Goal: Information Seeking & Learning: Learn about a topic

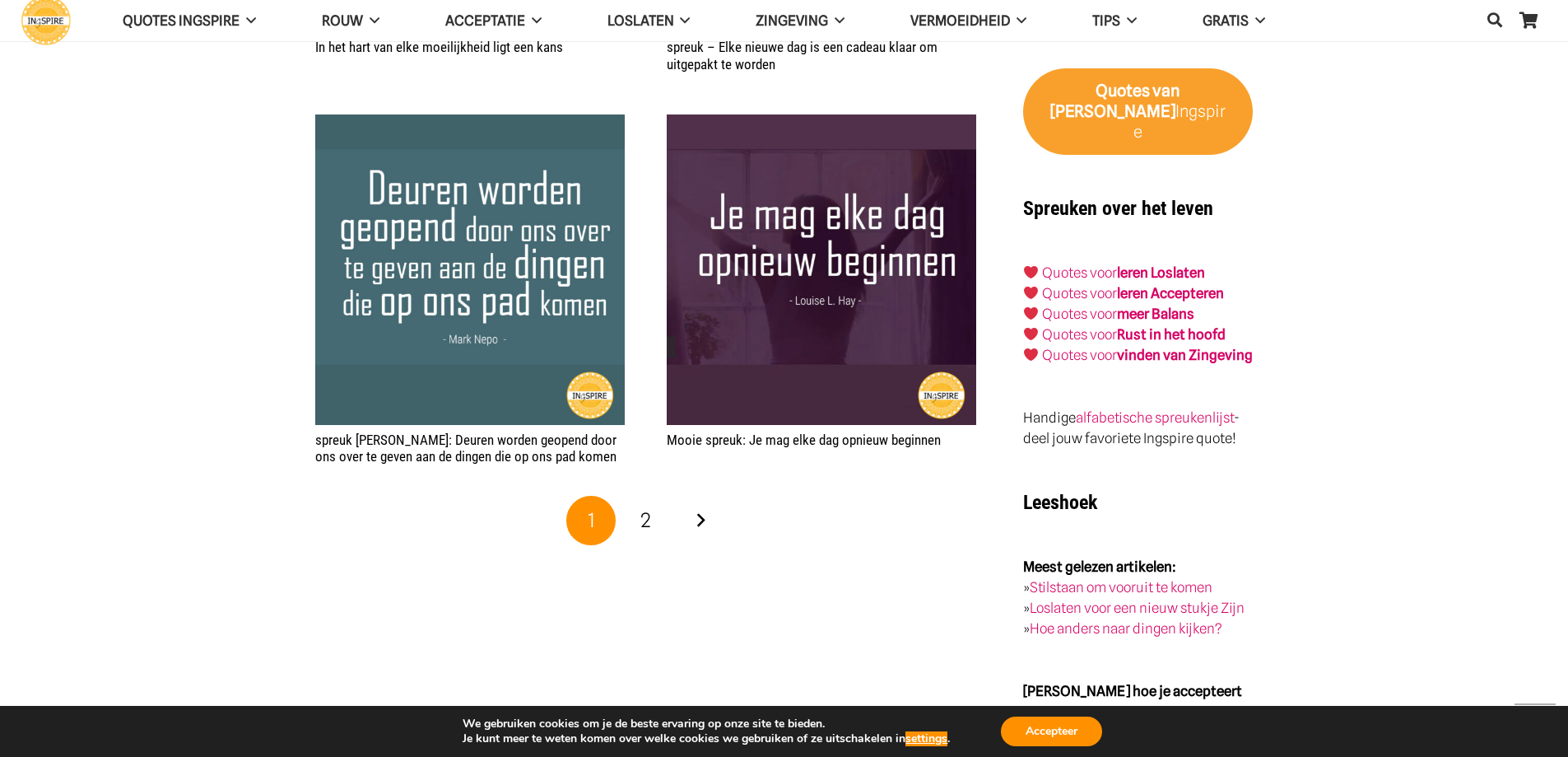
scroll to position [2887, 0]
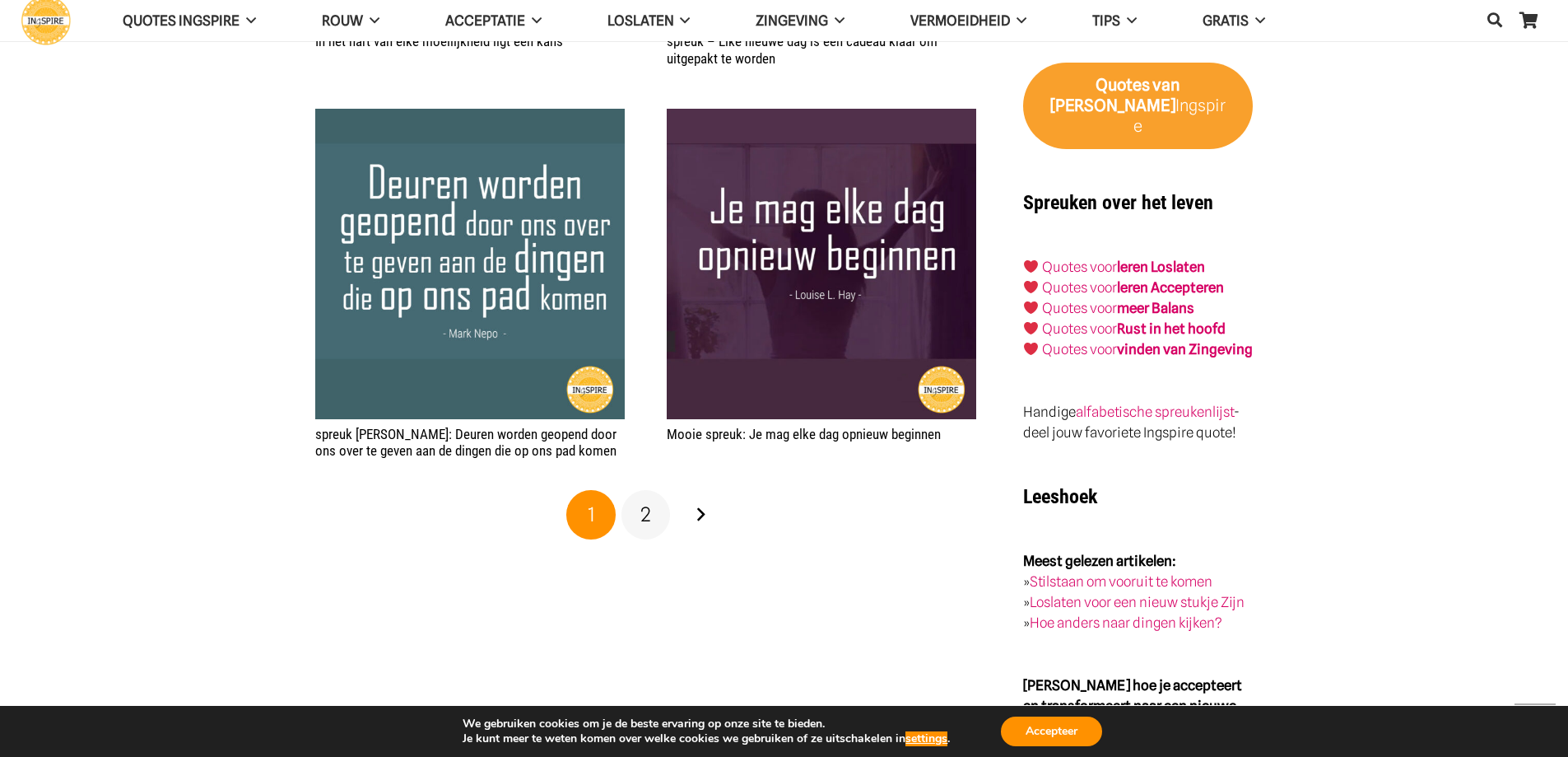
click at [646, 511] on span "2" at bounding box center [645, 514] width 11 height 24
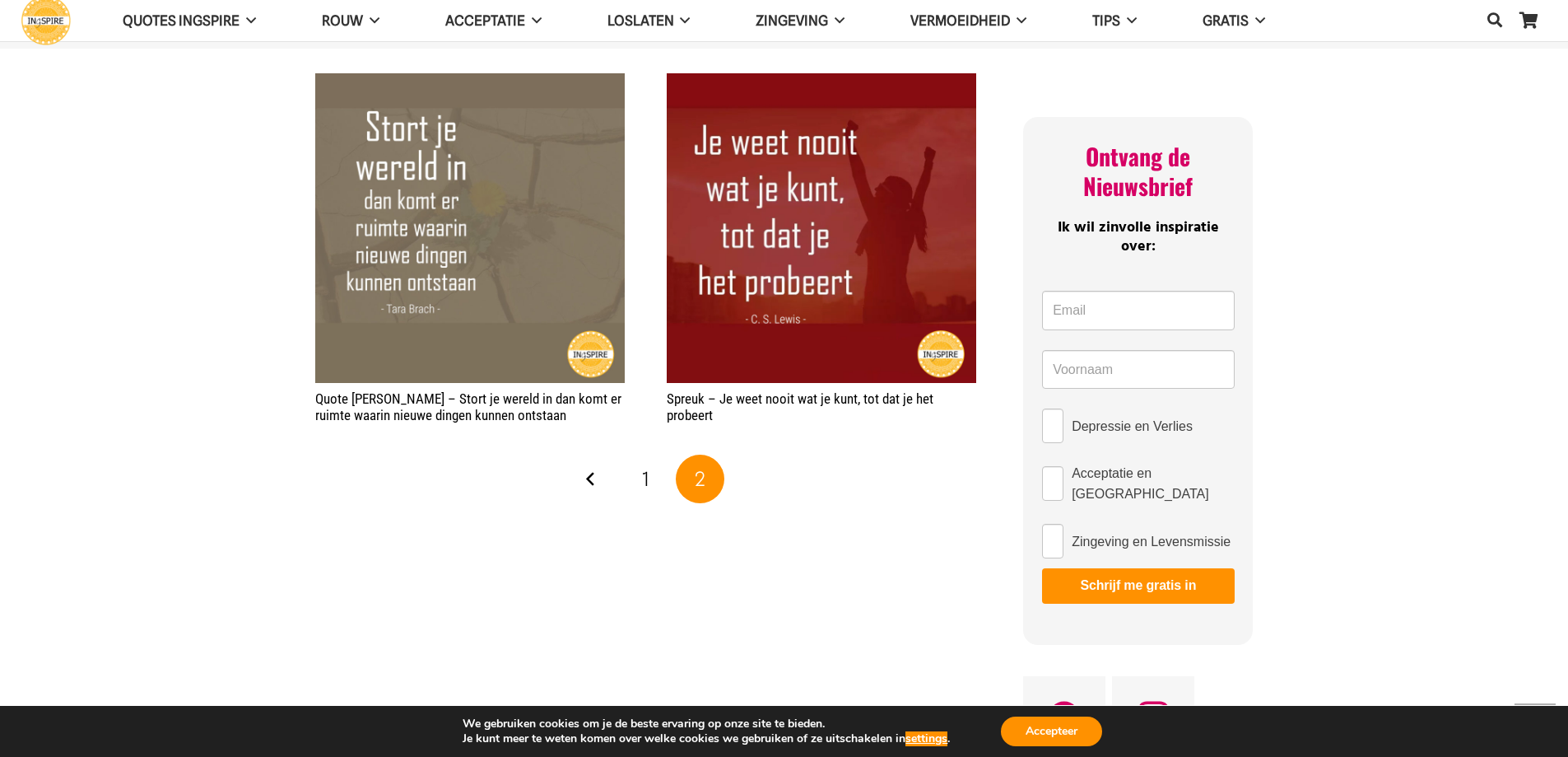
scroll to position [927, 0]
